Goal: Task Accomplishment & Management: Use online tool/utility

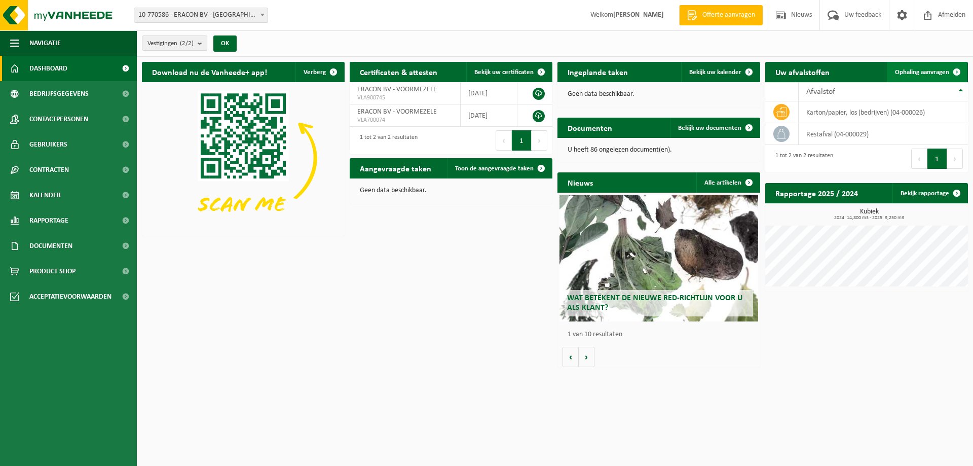
click at [929, 72] on span "Ophaling aanvragen" at bounding box center [922, 72] width 54 height 7
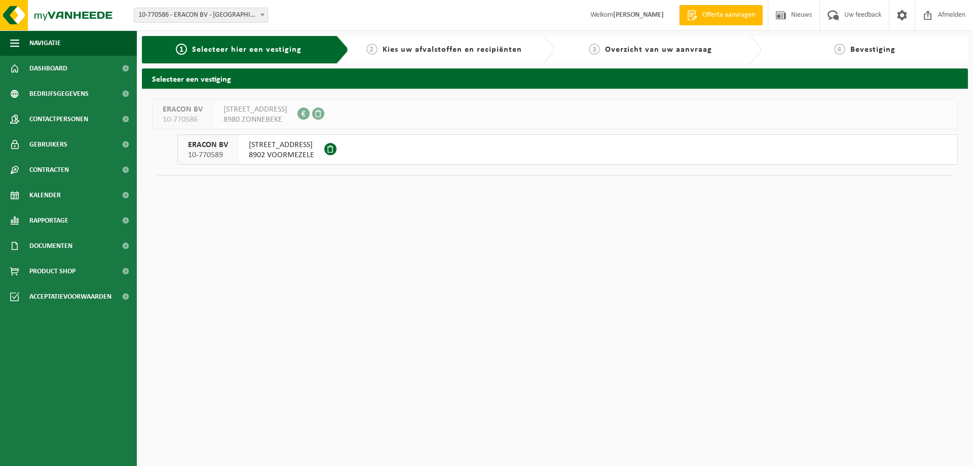
click at [282, 151] on span "8902 VOORMEZELE" at bounding box center [281, 155] width 65 height 10
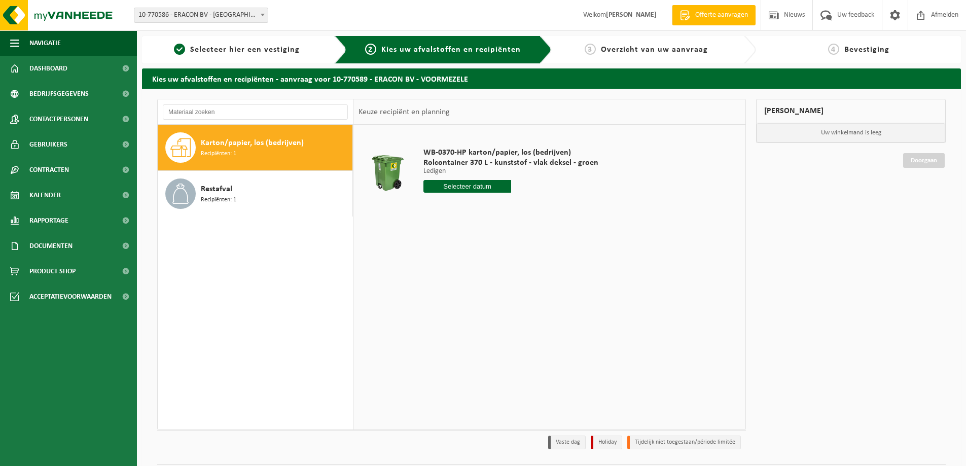
click at [488, 187] on input "text" at bounding box center [467, 186] width 88 height 13
click at [433, 260] on div "8" at bounding box center [433, 260] width 18 height 16
type input "Van 2025-09-08"
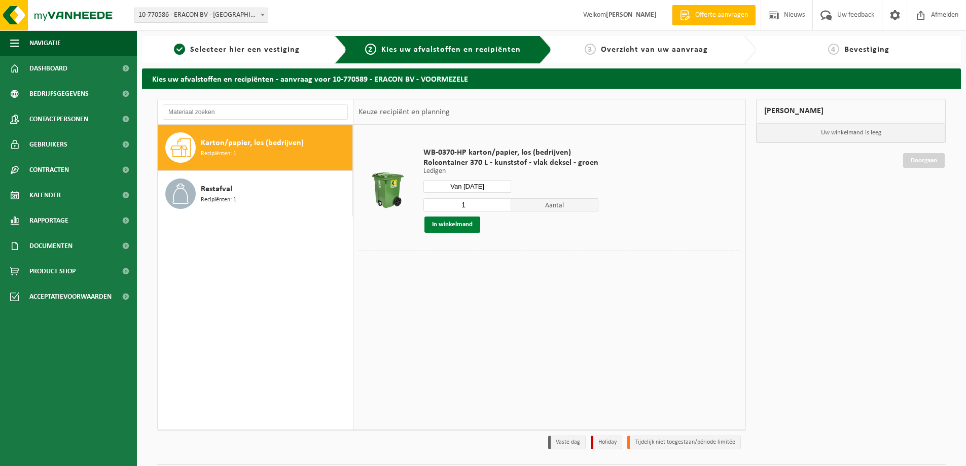
click at [462, 229] on button "In winkelmand" at bounding box center [452, 224] width 56 height 16
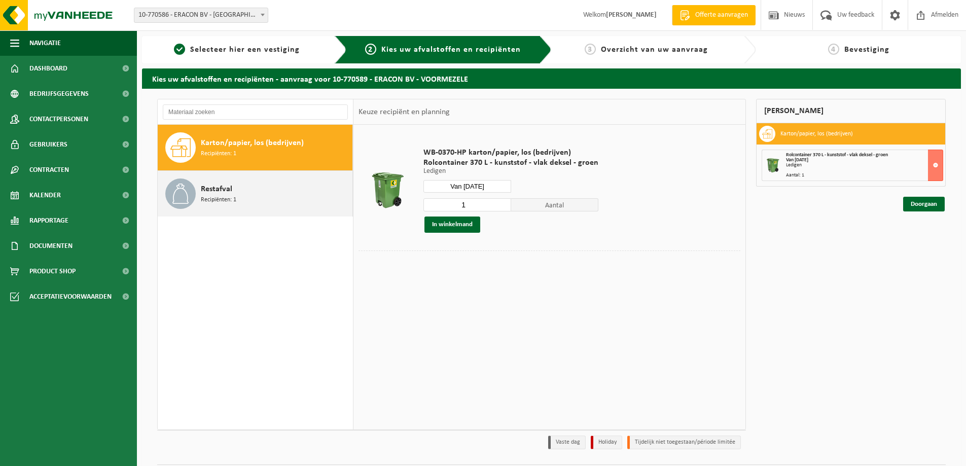
click at [222, 192] on span "Restafval" at bounding box center [216, 189] width 31 height 12
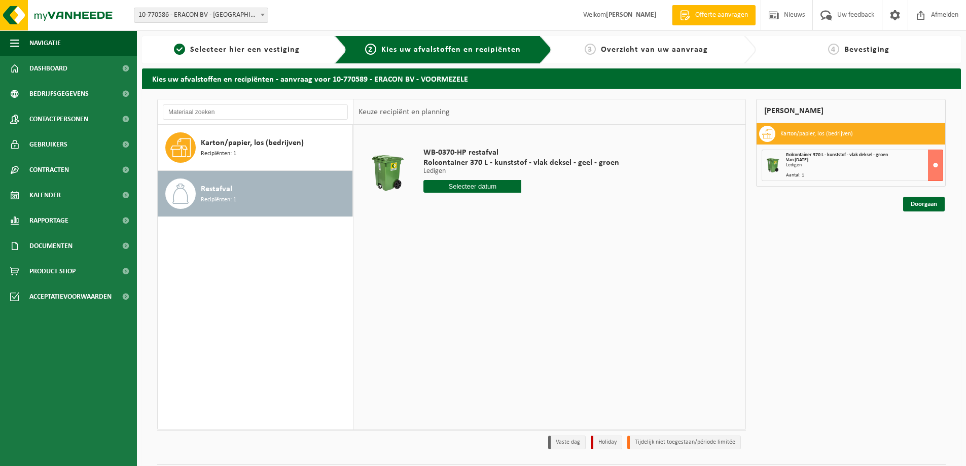
click at [475, 185] on input "text" at bounding box center [472, 186] width 98 height 13
click at [429, 259] on div "8" at bounding box center [433, 260] width 18 height 16
type input "Van 2025-09-08"
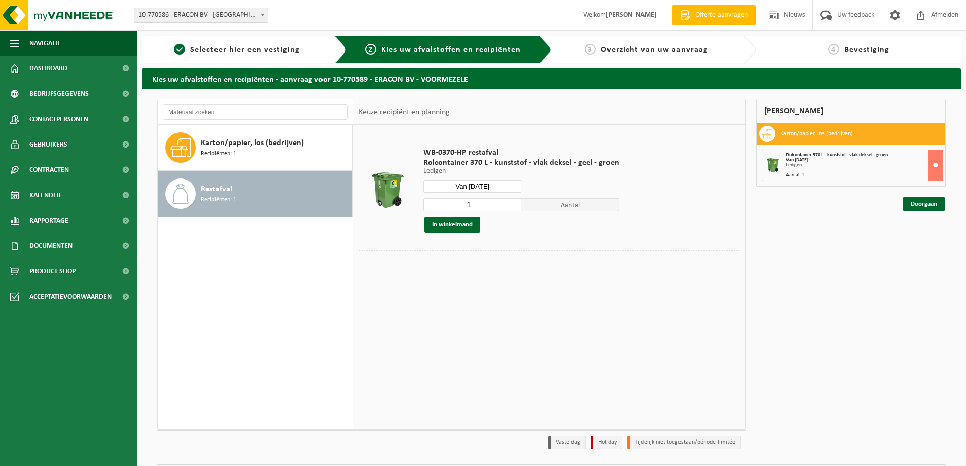
drag, startPoint x: 467, startPoint y: 221, endPoint x: 504, endPoint y: 228, distance: 37.1
click at [467, 220] on button "In winkelmand" at bounding box center [452, 224] width 56 height 16
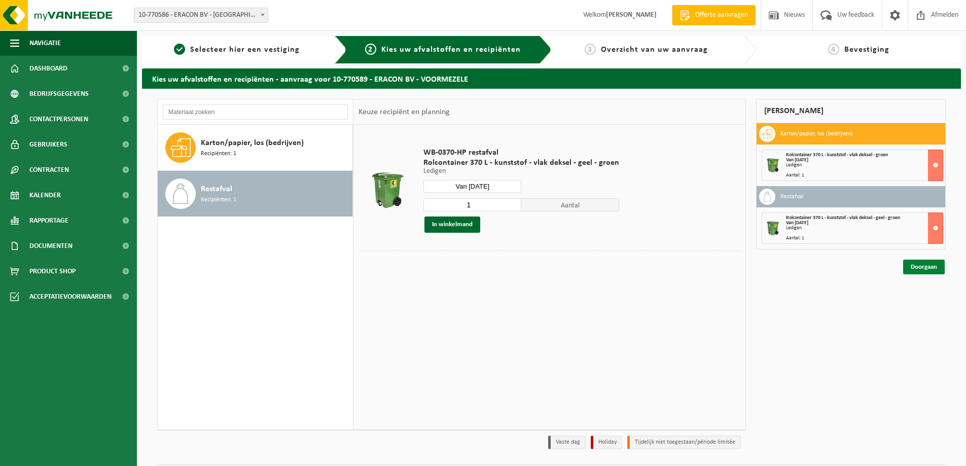
click at [940, 265] on link "Doorgaan" at bounding box center [924, 266] width 42 height 15
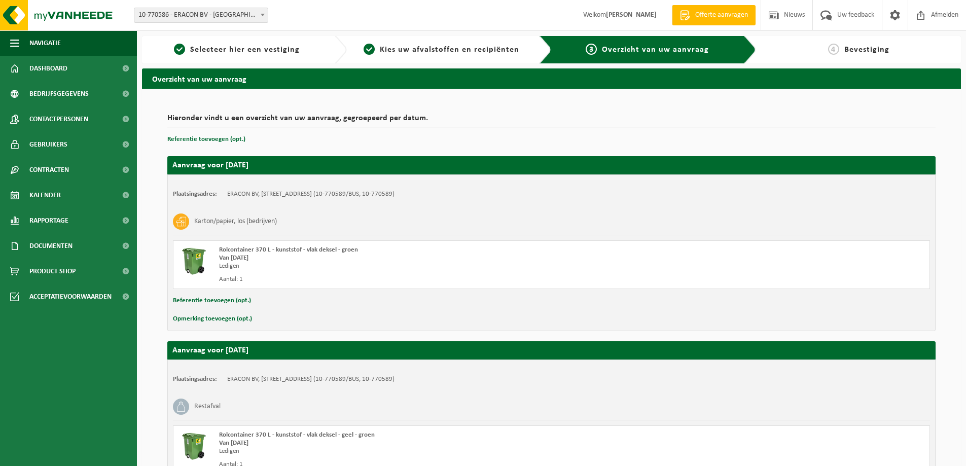
scroll to position [101, 0]
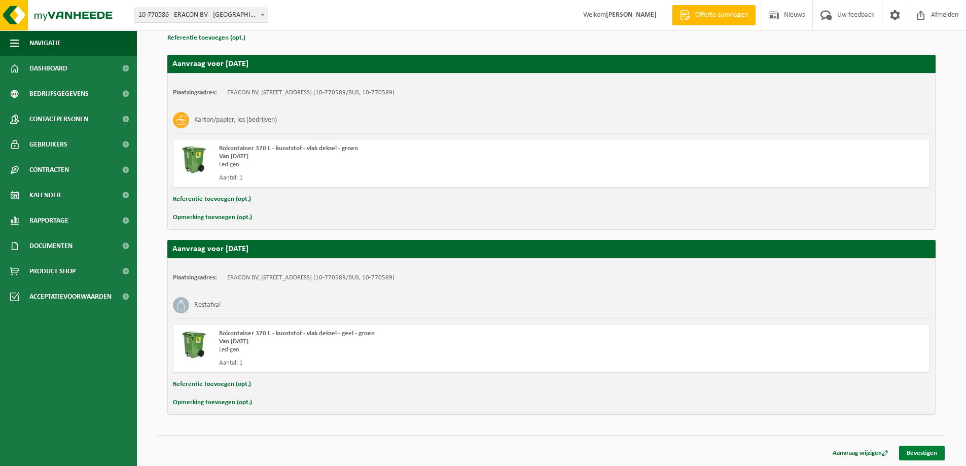
click at [940, 453] on link "Bevestigen" at bounding box center [922, 453] width 46 height 15
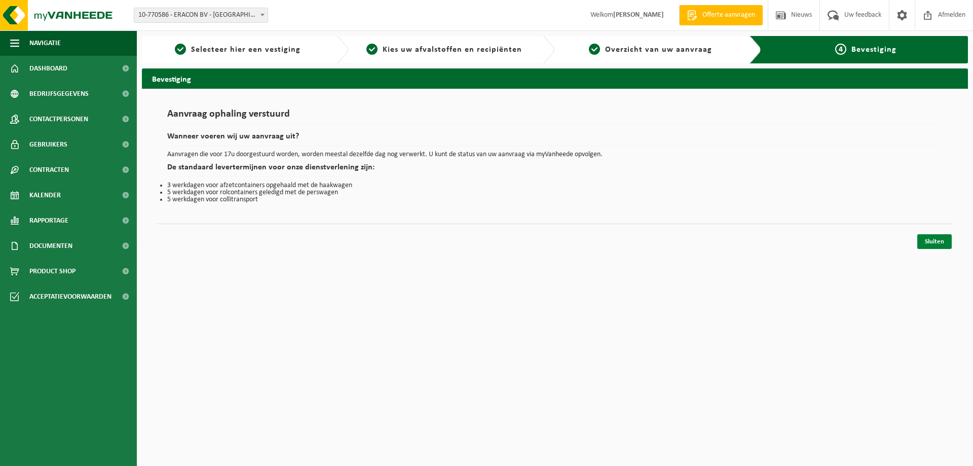
click at [934, 243] on link "Sluiten" at bounding box center [934, 241] width 34 height 15
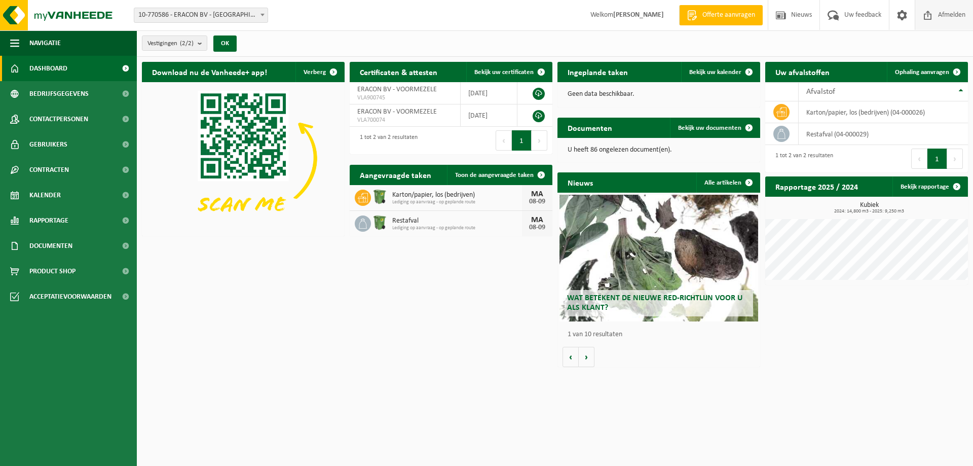
click at [939, 12] on span "Afmelden" at bounding box center [952, 15] width 32 height 30
